Goal: Task Accomplishment & Management: Manage account settings

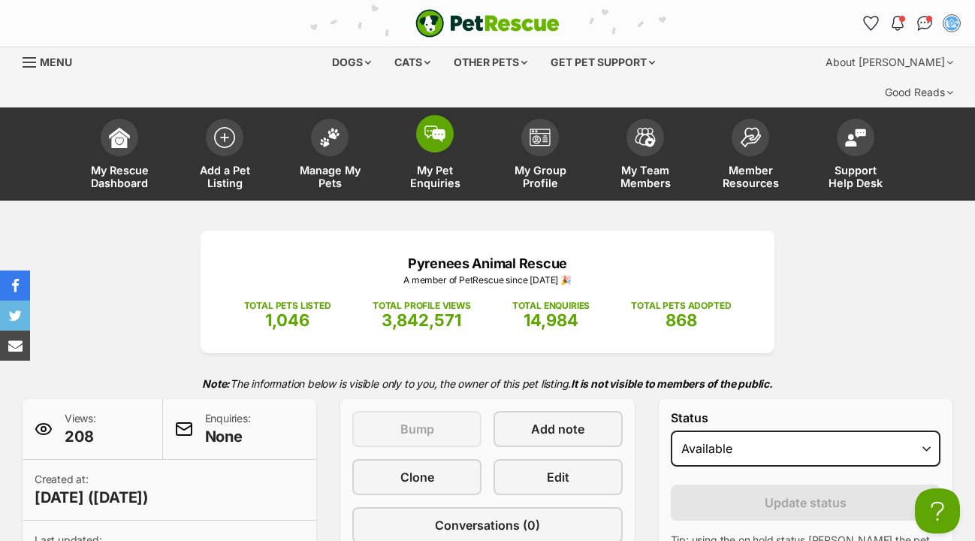
click at [439, 125] on img at bounding box center [434, 133] width 21 height 17
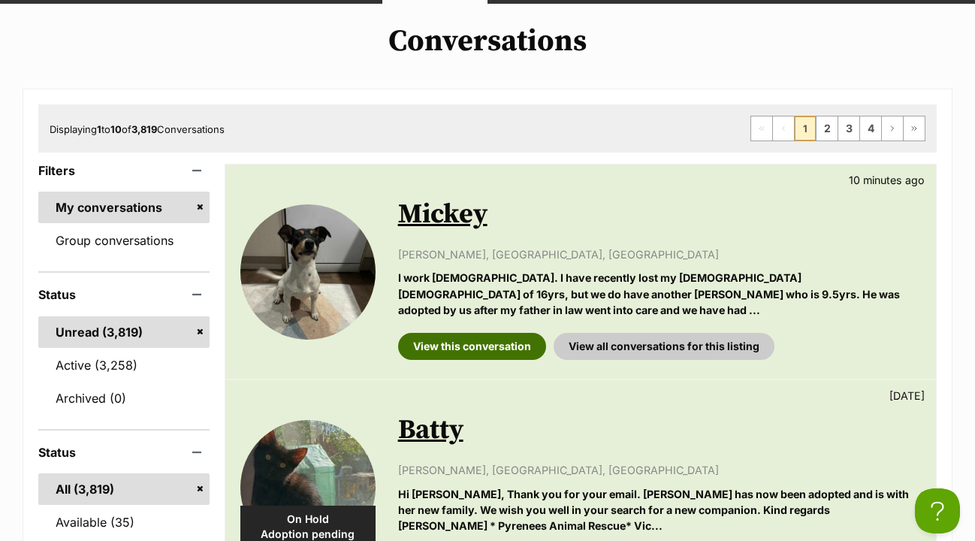
click at [497, 333] on link "View this conversation" at bounding box center [472, 346] width 148 height 27
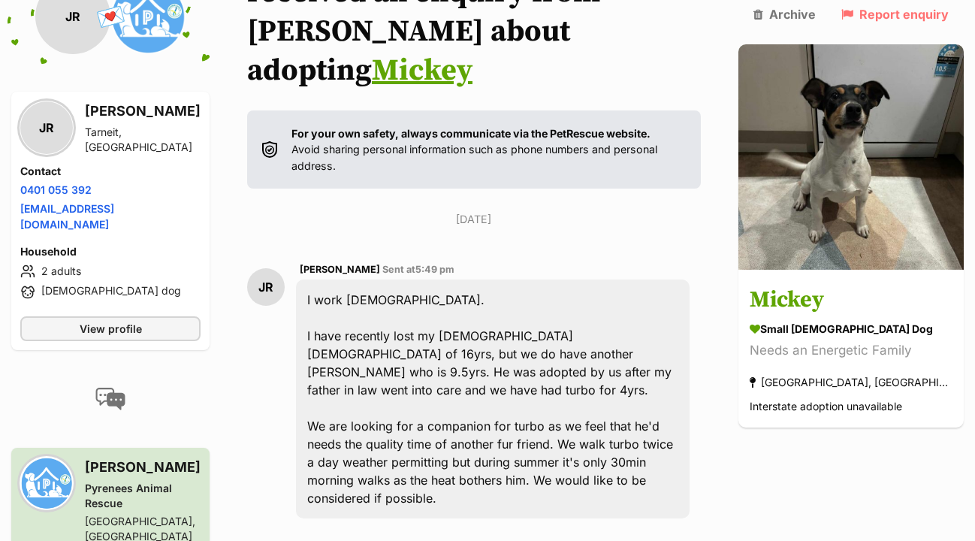
scroll to position [288, 0]
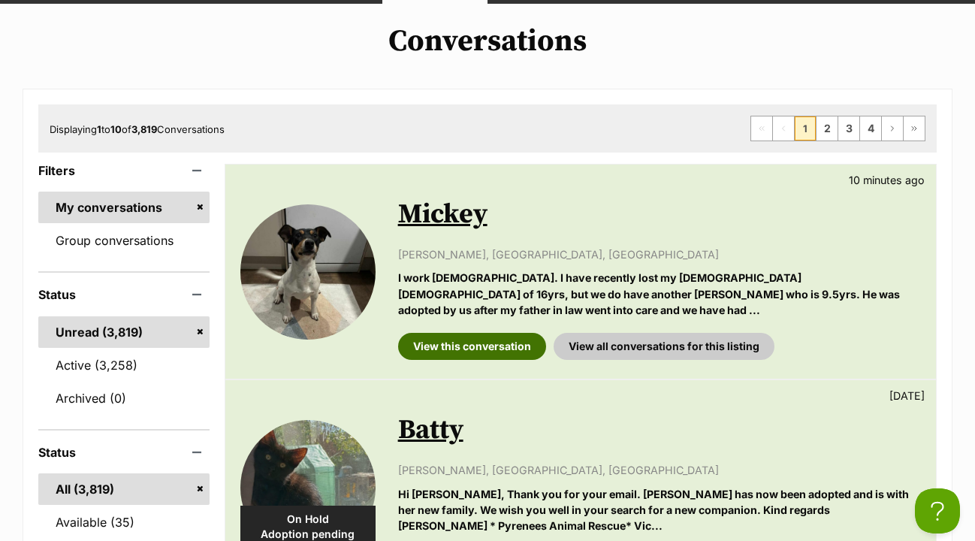
click at [458, 333] on link "View this conversation" at bounding box center [472, 346] width 148 height 27
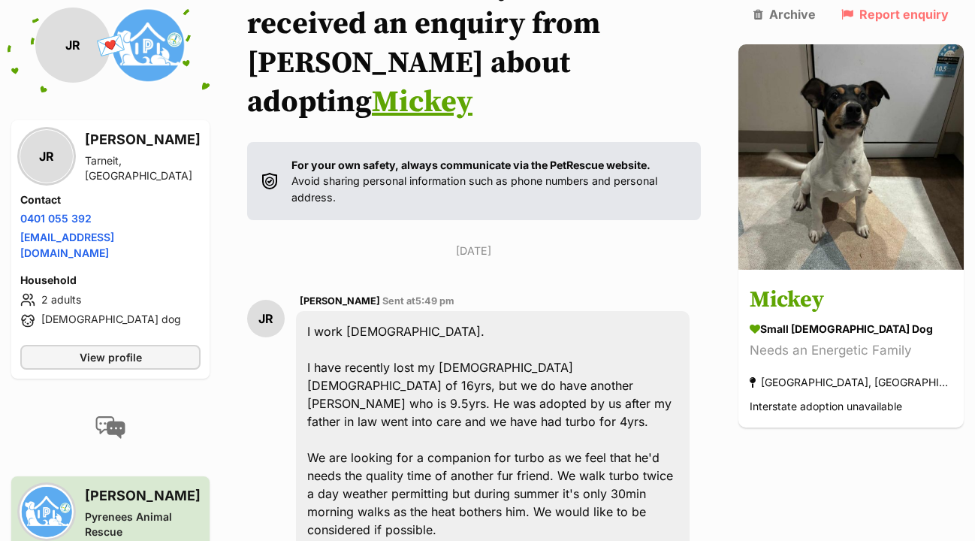
scroll to position [261, 0]
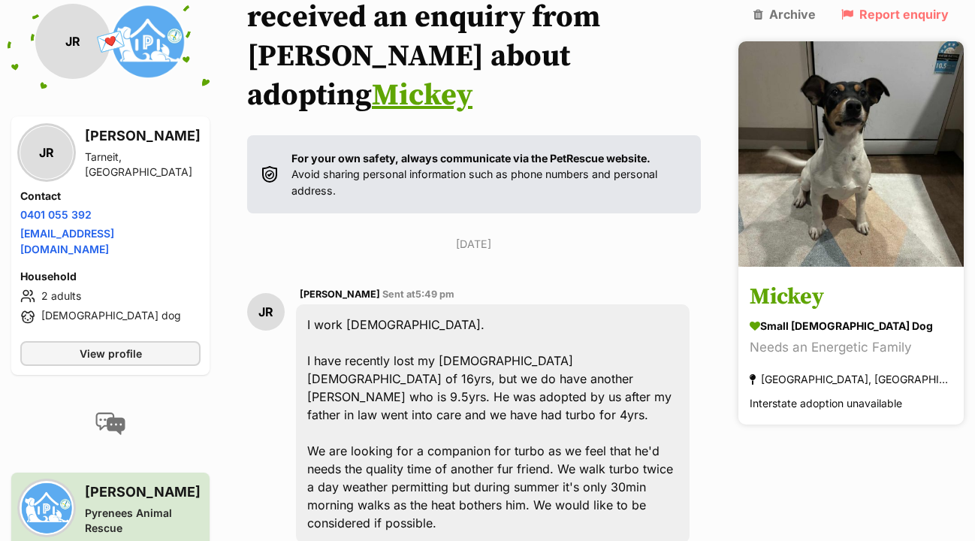
click at [840, 280] on h3 "Mickey" at bounding box center [851, 297] width 203 height 34
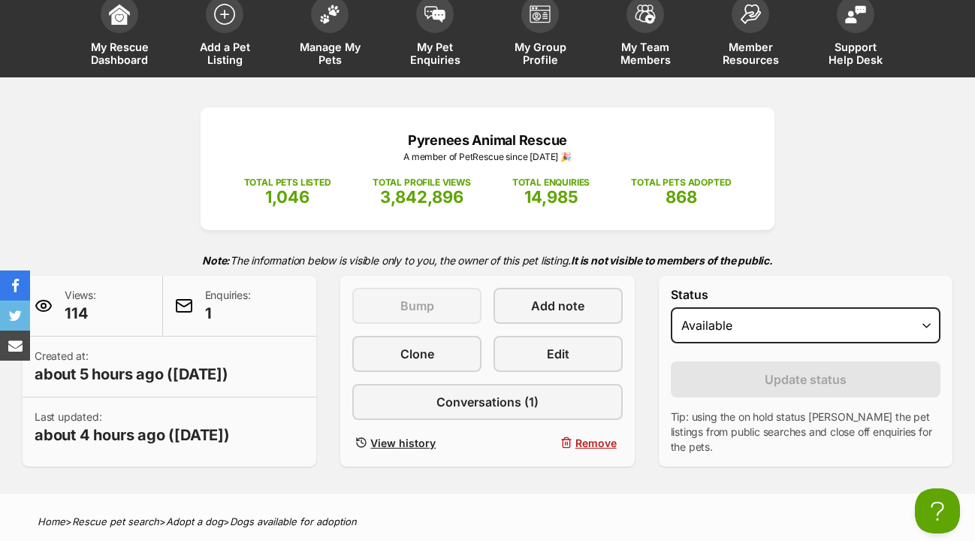
scroll to position [127, 0]
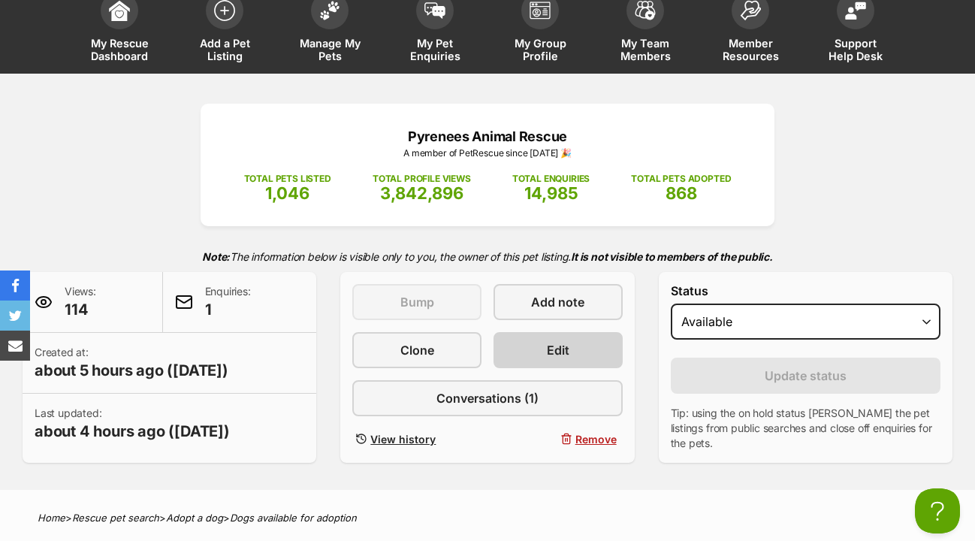
click at [521, 332] on link "Edit" at bounding box center [557, 350] width 129 height 36
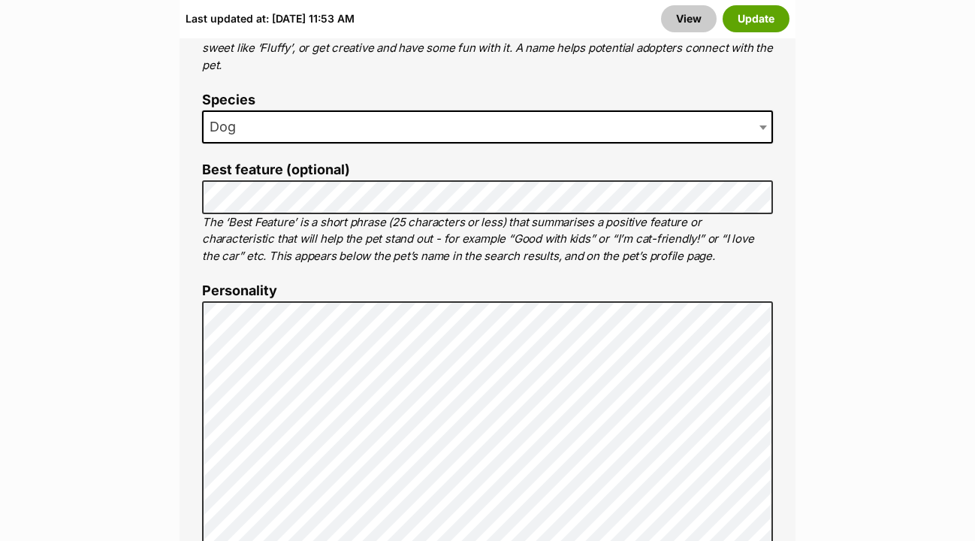
scroll to position [1041, 0]
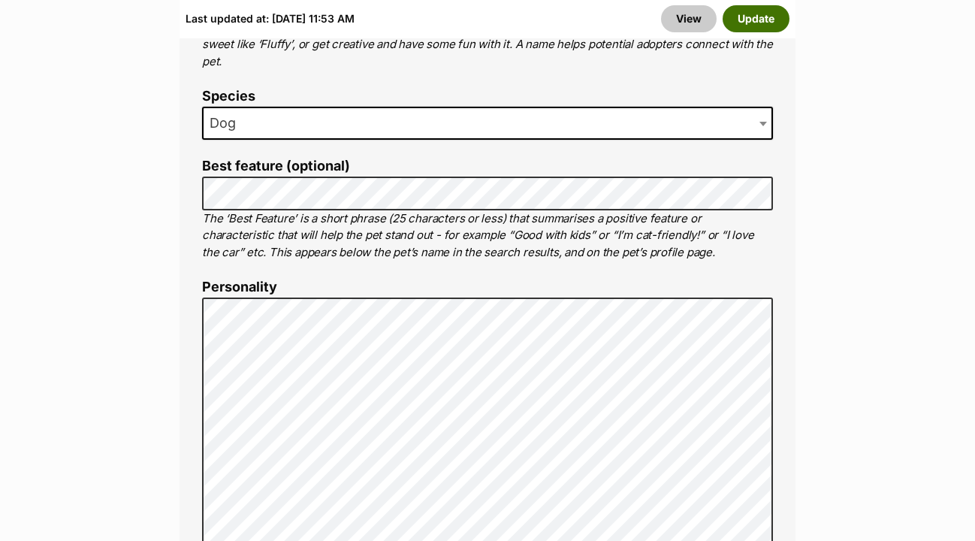
click at [751, 22] on button "Update" at bounding box center [755, 18] width 67 height 27
